Goal: Information Seeking & Learning: Learn about a topic

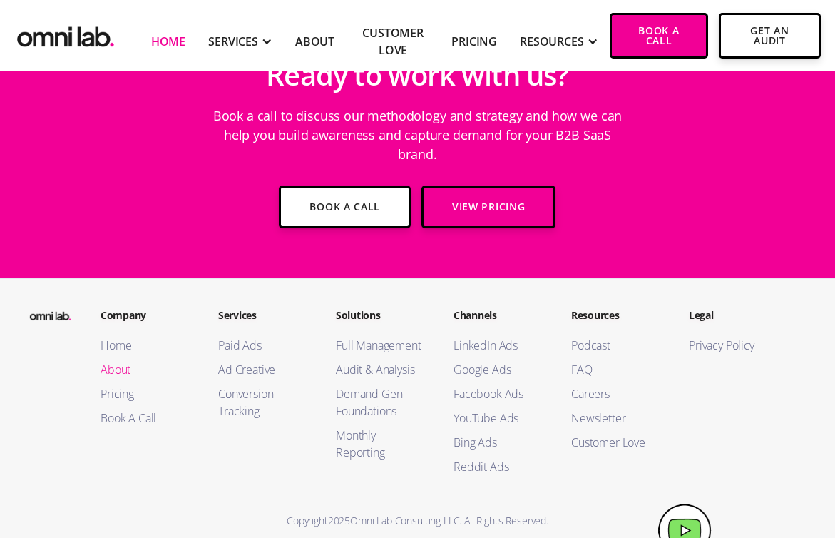
click at [122, 361] on link "About" at bounding box center [145, 369] width 89 height 17
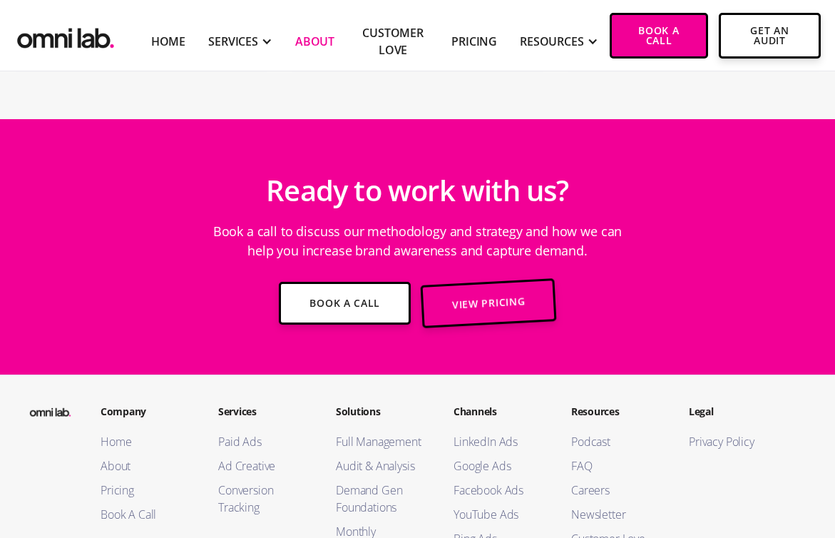
scroll to position [2752, 0]
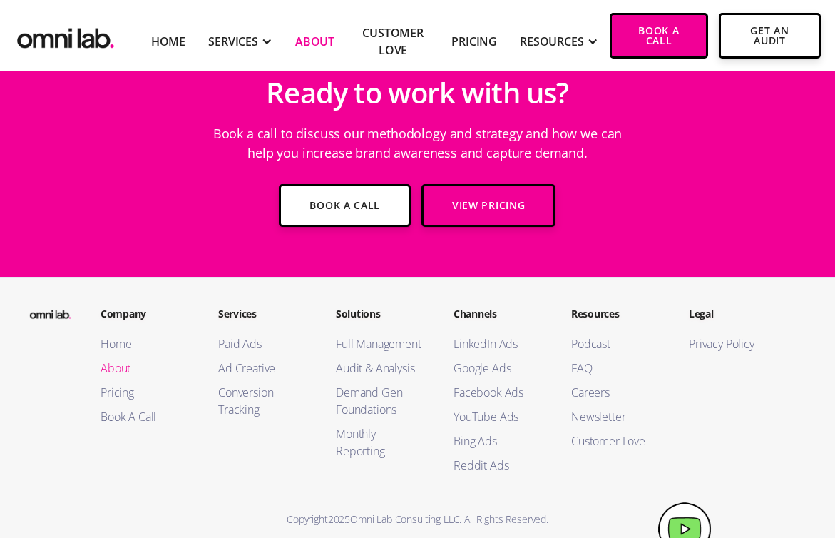
click at [125, 359] on link "About" at bounding box center [145, 367] width 89 height 17
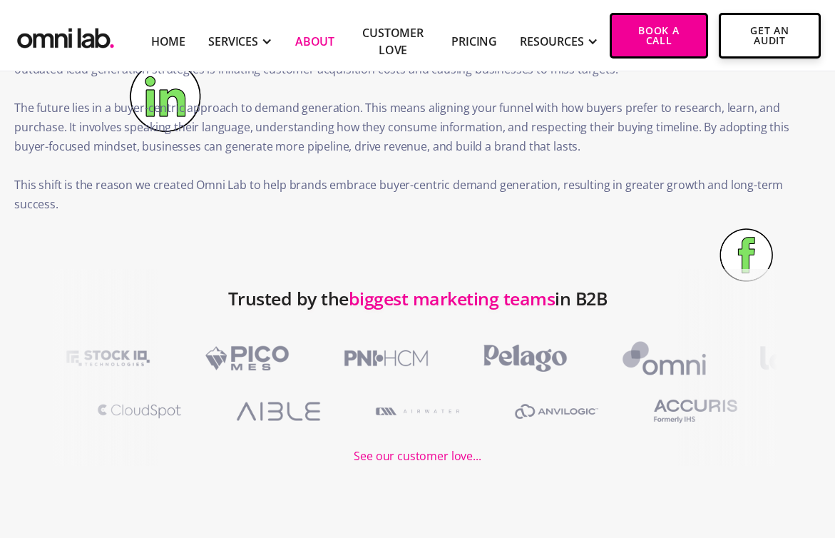
scroll to position [1503, 0]
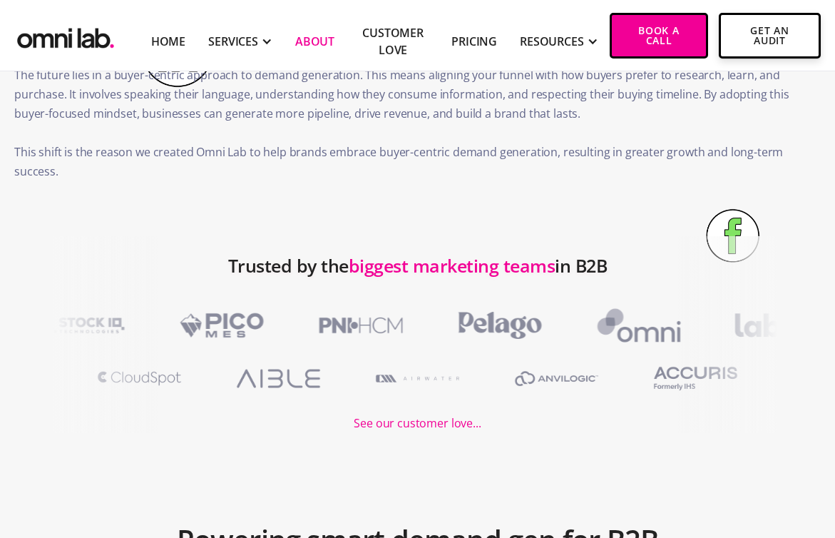
click at [566, 314] on img at bounding box center [628, 325] width 125 height 41
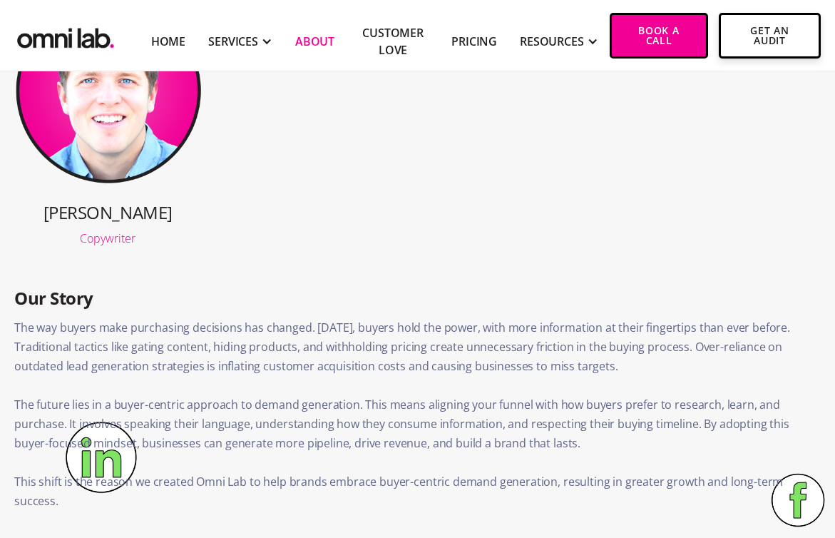
scroll to position [1157, 0]
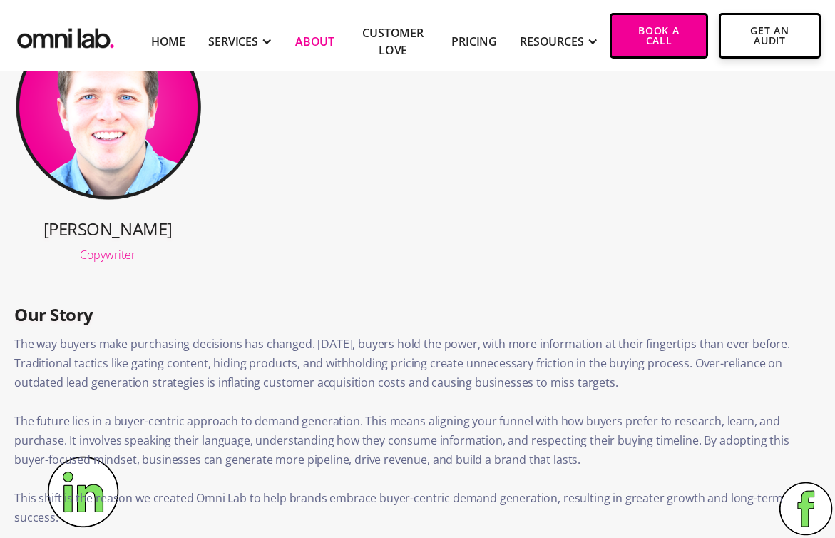
click at [89, 487] on p "‍" at bounding box center [417, 478] width 807 height 19
click at [100, 467] on p "The future lies in a buyer-centric approach to demand generation. This means al…" at bounding box center [417, 441] width 807 height 58
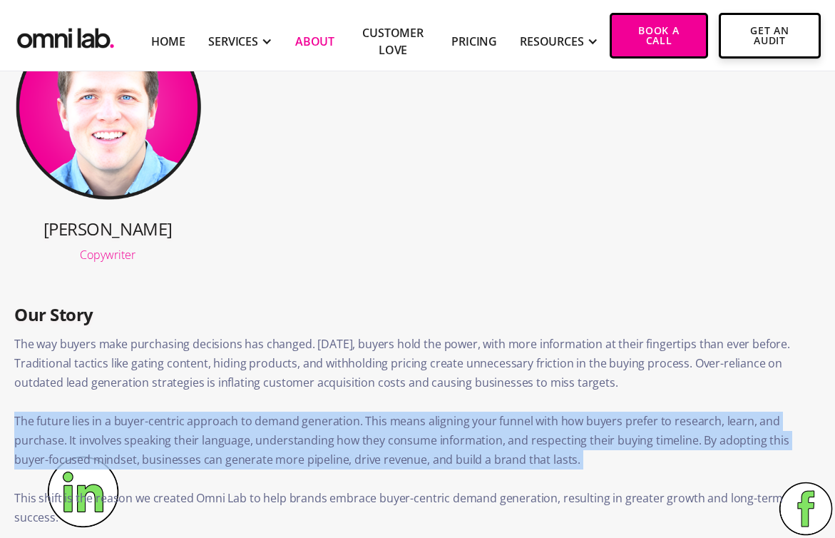
click at [100, 467] on p "The future lies in a buyer-centric approach to demand generation. This means al…" at bounding box center [417, 441] width 807 height 58
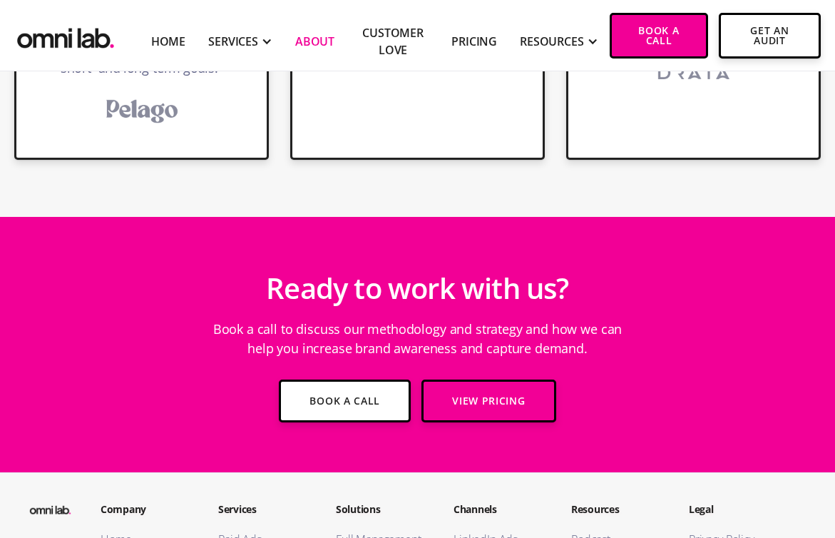
scroll to position [2752, 0]
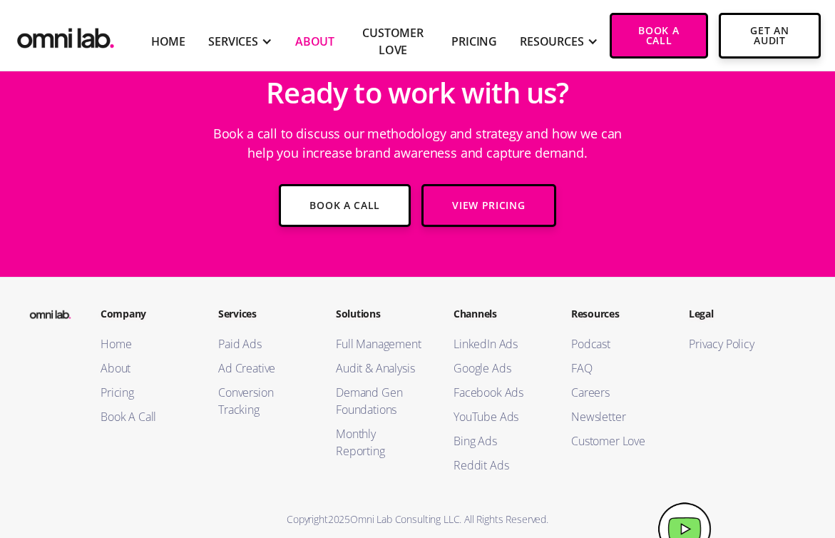
click at [96, 509] on div "Copyright 2025 Omni Lab Consulting LLC. All Rights Reserved." at bounding box center [417, 518] width 807 height 19
click at [723, 335] on link "Privacy Policy" at bounding box center [733, 343] width 89 height 17
